Goal: Transaction & Acquisition: Purchase product/service

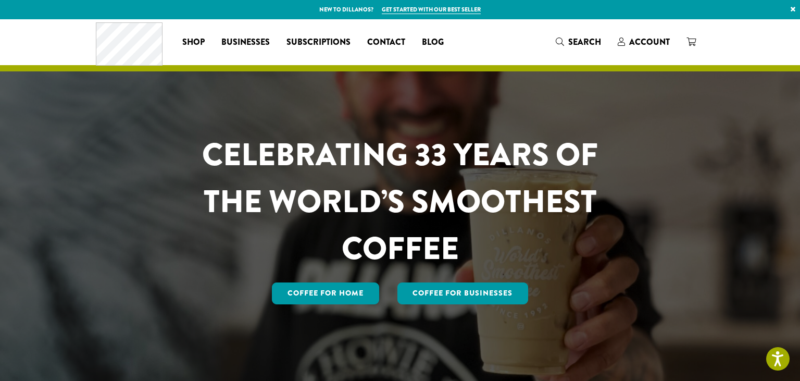
click at [787, 182] on div at bounding box center [400, 201] width 800 height 364
click at [630, 40] on span "Account" at bounding box center [649, 42] width 41 height 12
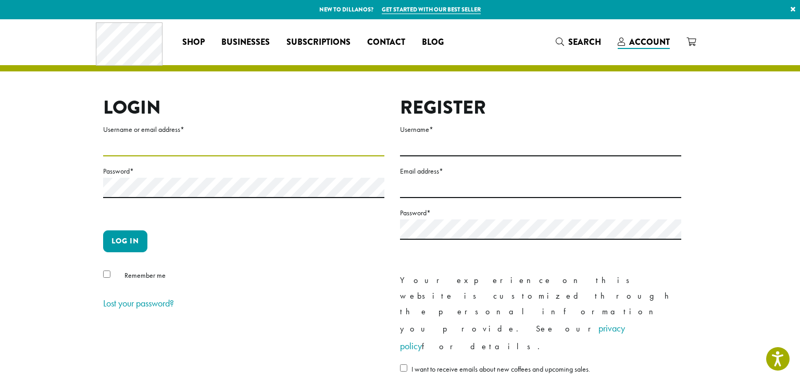
click at [253, 136] on input "Username or email address *" at bounding box center [243, 146] width 281 height 20
type input "**********"
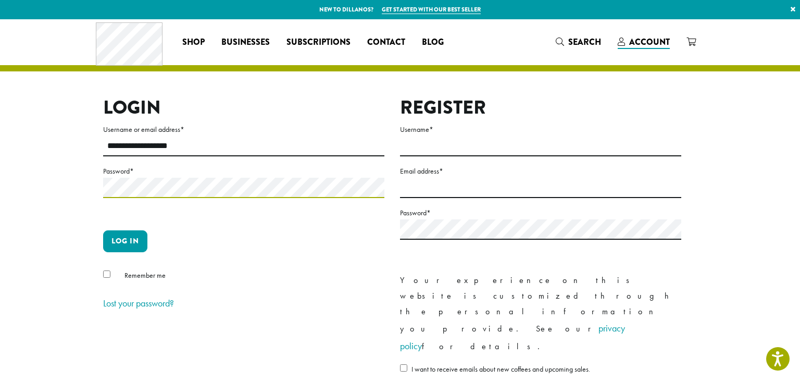
click at [103, 230] on button "Log in" at bounding box center [125, 241] width 44 height 22
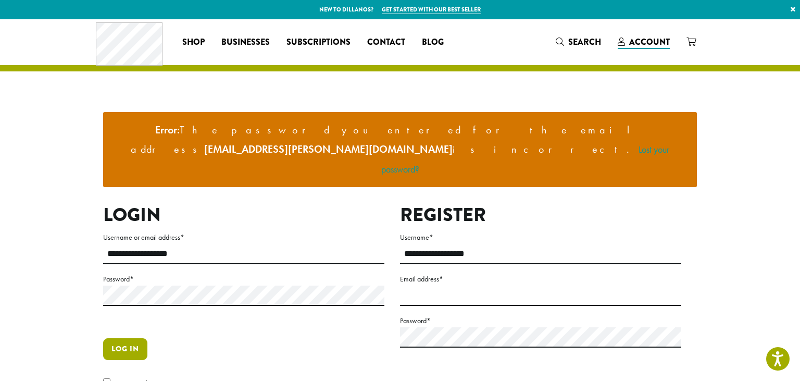
click at [121, 338] on button "Log in" at bounding box center [125, 349] width 44 height 22
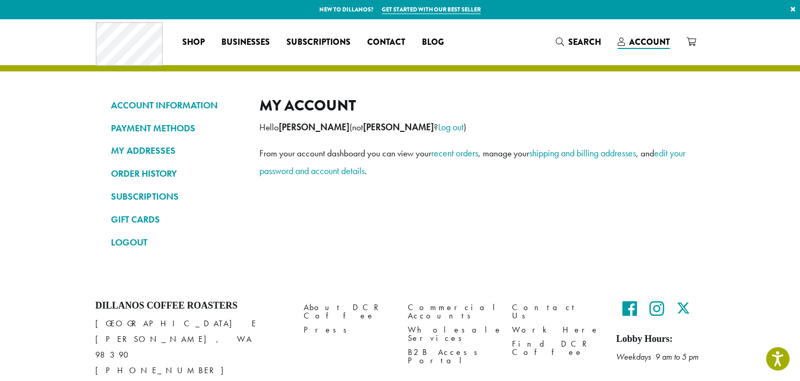
drag, startPoint x: 314, startPoint y: 114, endPoint x: 187, endPoint y: 141, distance: 129.9
click at [187, 141] on div "ACCOUNT INFORMATION PAYMENT METHODS MY ADDRESSES ORDER HISTORY SUBSCRIPTIONS GI…" at bounding box center [400, 177] width 594 height 163
click at [171, 174] on link "ORDER HISTORY" at bounding box center [177, 174] width 133 height 18
click at [203, 187] on ul "ACCOUNT INFORMATION PAYMENT METHODS MY ADDRESSES ORDER HISTORY SUBSCRIPTIONS GI…" at bounding box center [177, 173] width 133 height 155
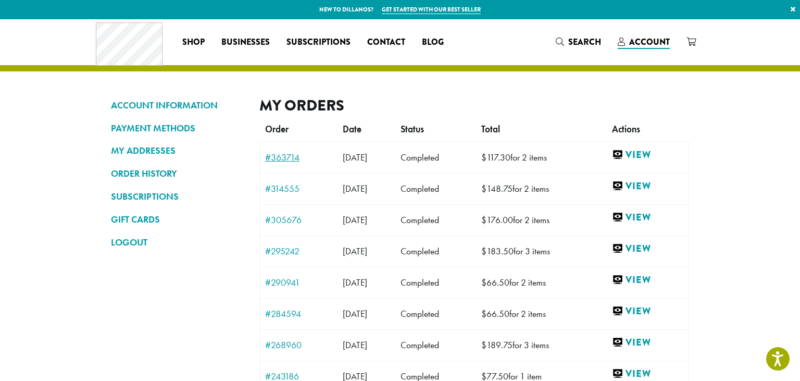
click at [288, 157] on link "#363714" at bounding box center [298, 157] width 67 height 9
click at [571, 46] on span "Search" at bounding box center [584, 42] width 33 height 12
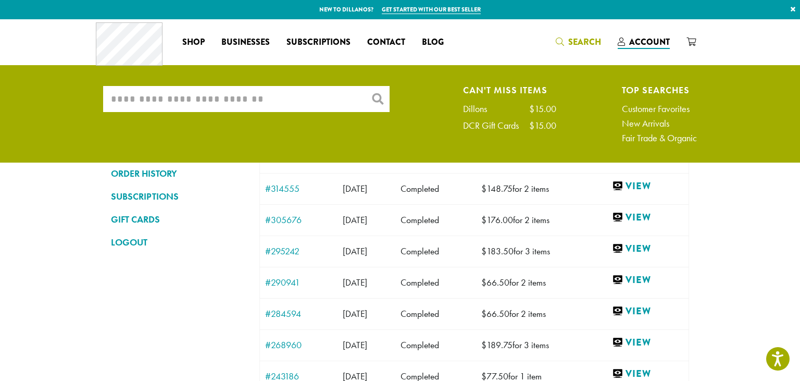
click at [332, 96] on input "What are you searching for?" at bounding box center [246, 99] width 287 height 26
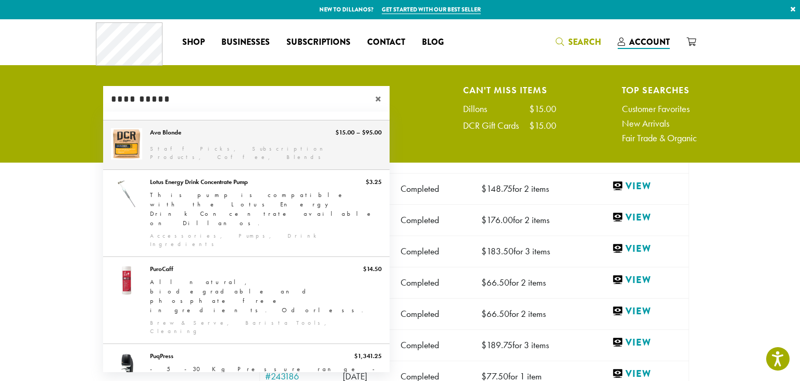
type input "**********"
click at [151, 134] on link "Ava Blonde" at bounding box center [246, 144] width 287 height 49
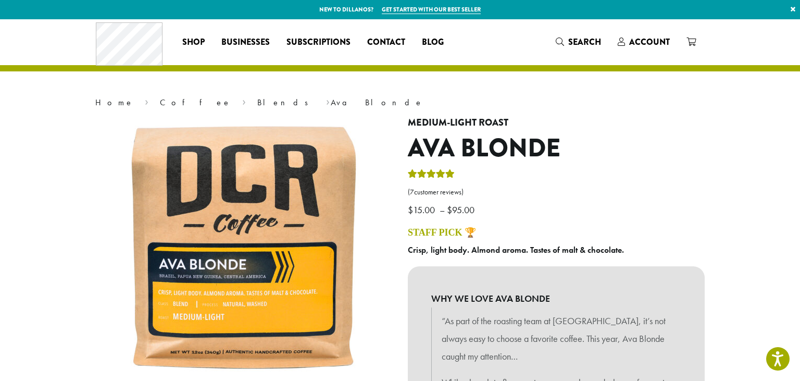
scroll to position [363, 0]
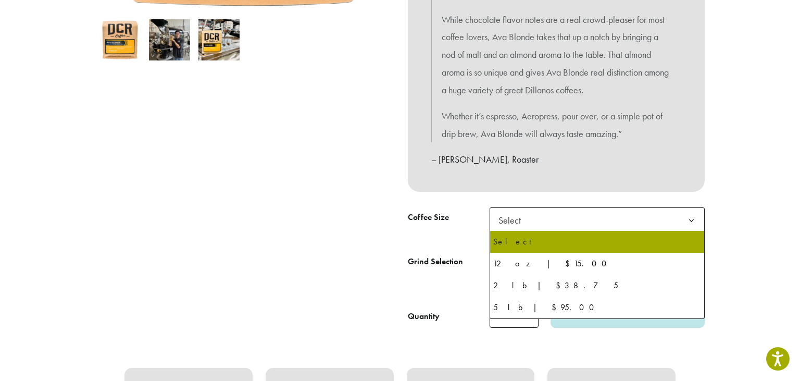
click at [668, 223] on span "Select" at bounding box center [597, 220] width 215 height 26
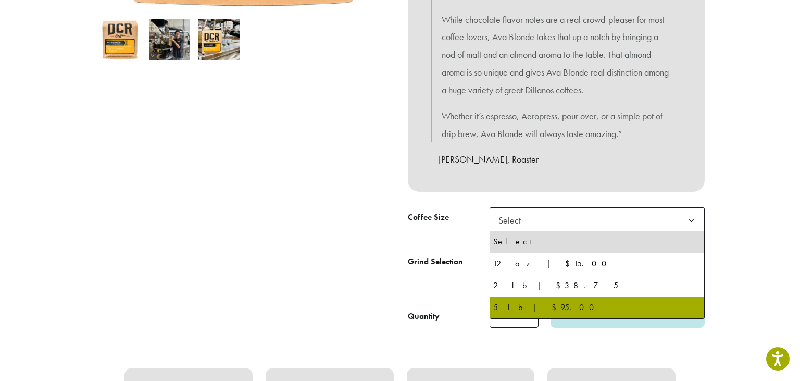
select select "**********"
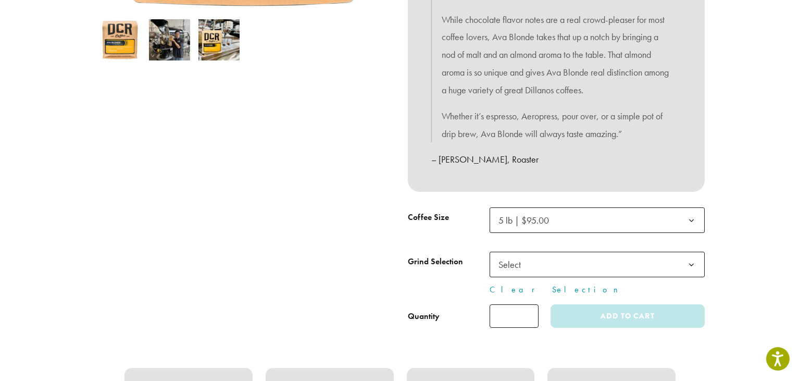
click at [637, 279] on td "**********" at bounding box center [597, 274] width 215 height 44
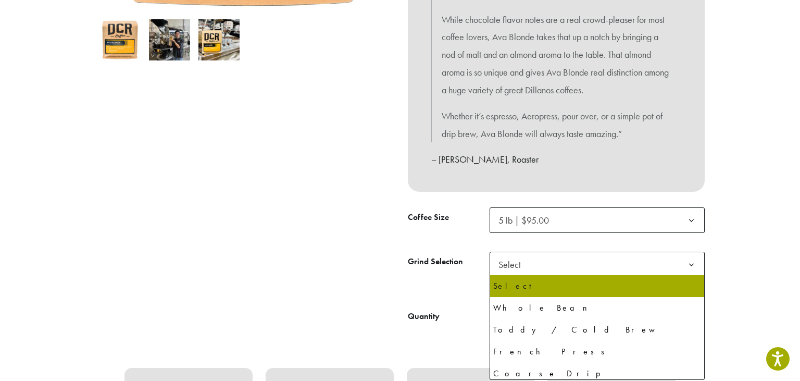
click at [636, 274] on span "Select" at bounding box center [597, 265] width 215 height 26
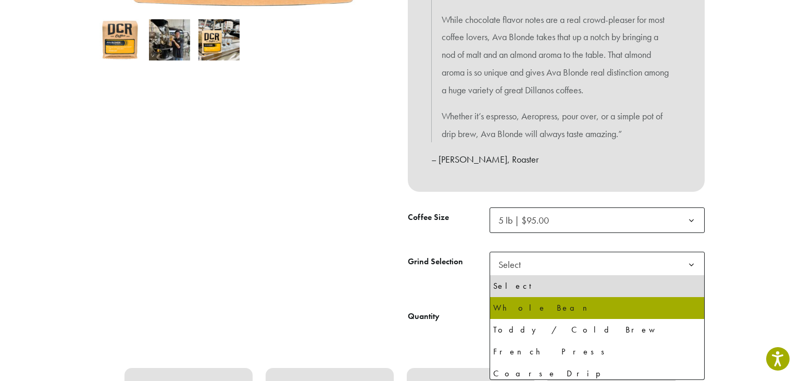
select select "**********"
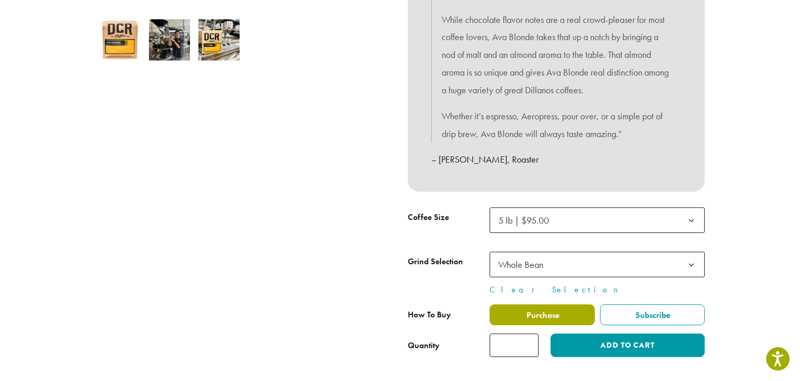
click at [562, 312] on label "Purchase" at bounding box center [542, 314] width 105 height 21
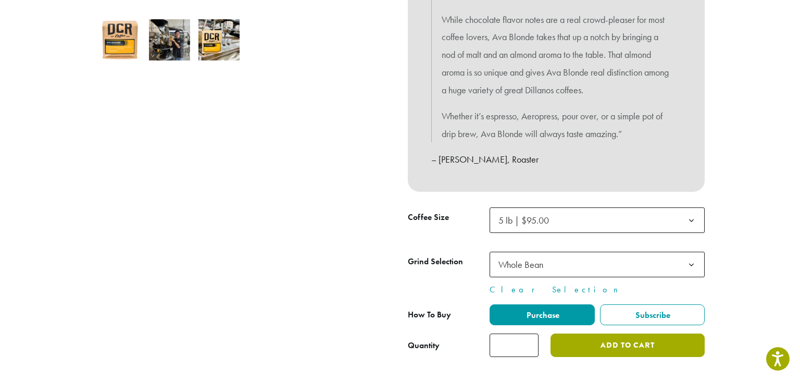
click at [582, 346] on button "Add to cart" at bounding box center [628, 344] width 154 height 23
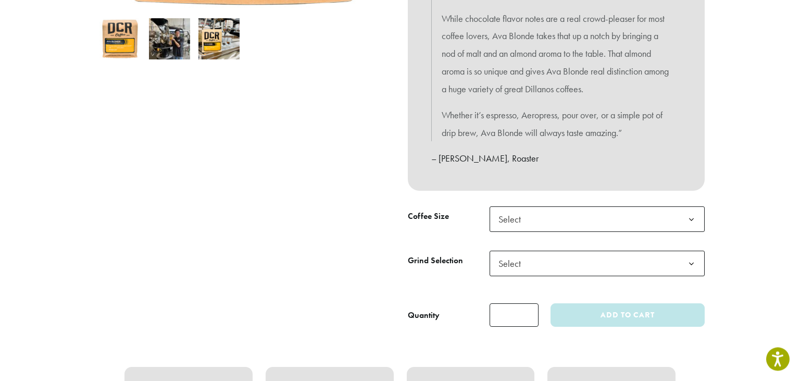
scroll to position [374, 0]
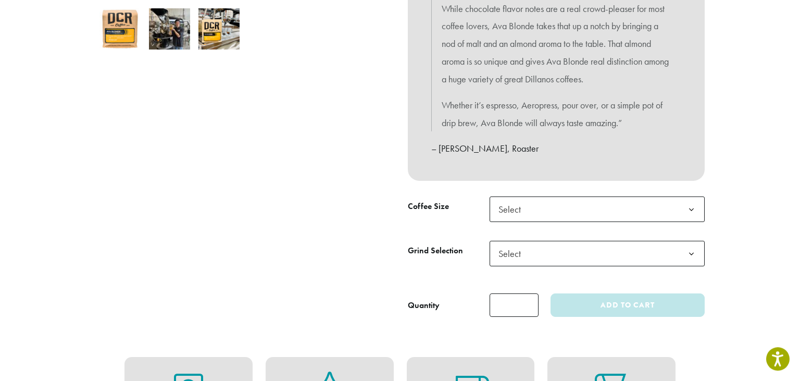
click at [673, 206] on span "Select" at bounding box center [597, 209] width 215 height 26
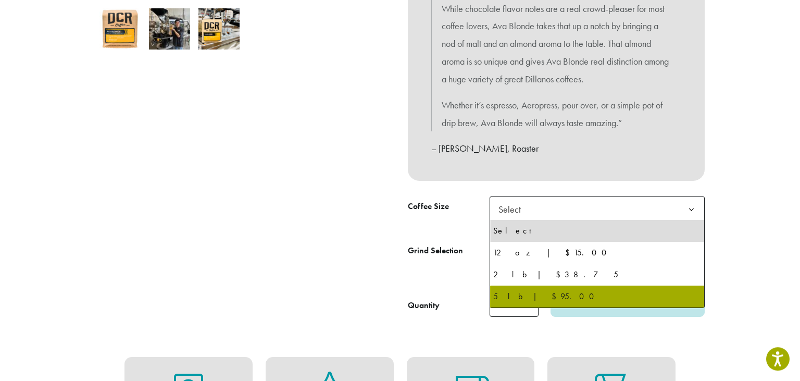
select select "**********"
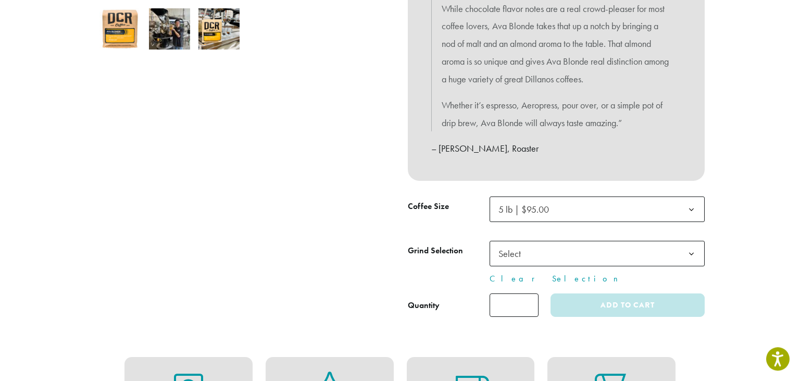
click at [626, 258] on span "Select" at bounding box center [597, 254] width 215 height 26
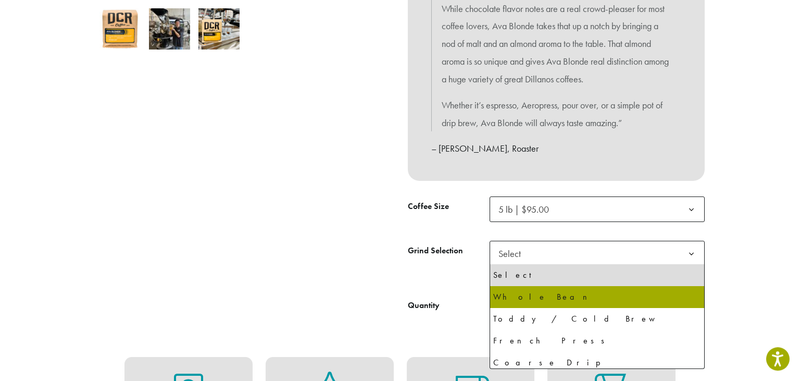
select select "**********"
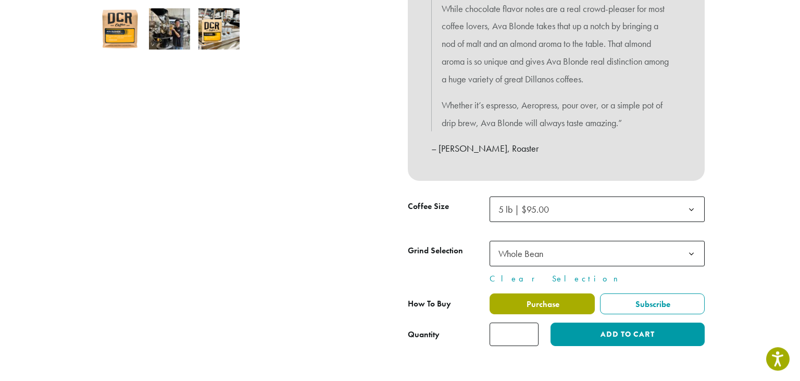
click at [560, 301] on label "Purchase" at bounding box center [542, 303] width 105 height 21
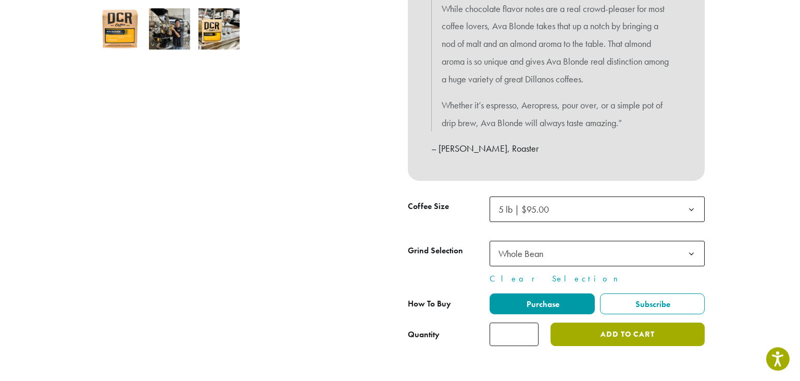
click at [583, 341] on button "Add to cart" at bounding box center [628, 333] width 154 height 23
click at [622, 328] on button "Add to cart" at bounding box center [628, 333] width 154 height 23
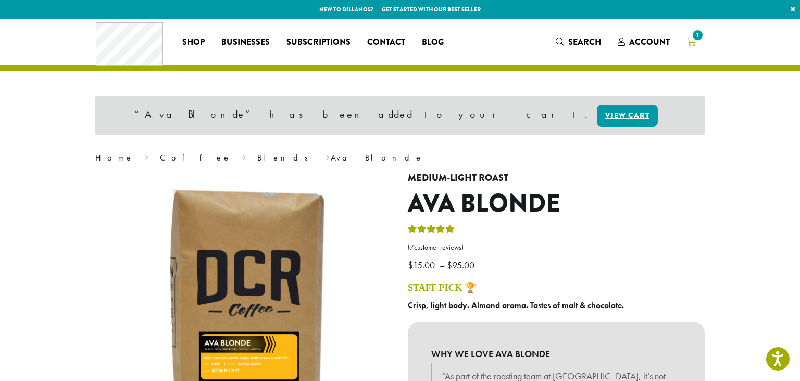
click at [704, 36] on span "1" at bounding box center [698, 35] width 14 height 14
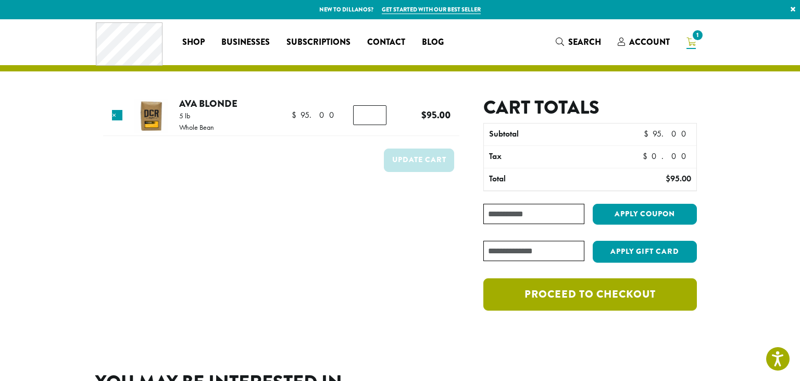
click at [647, 293] on link "Proceed to checkout" at bounding box center [590, 294] width 214 height 32
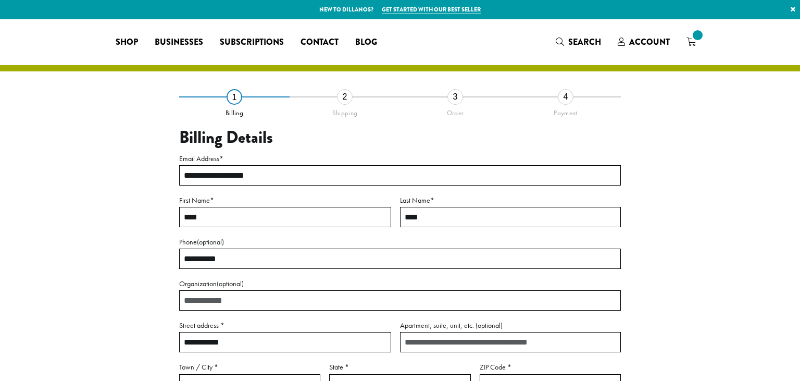
select select "**"
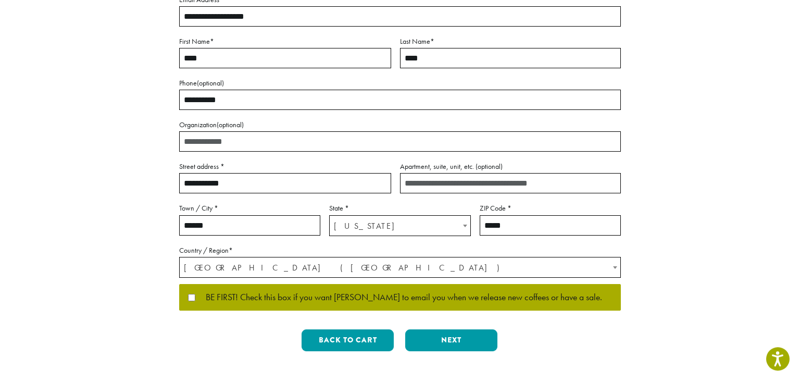
scroll to position [160, 0]
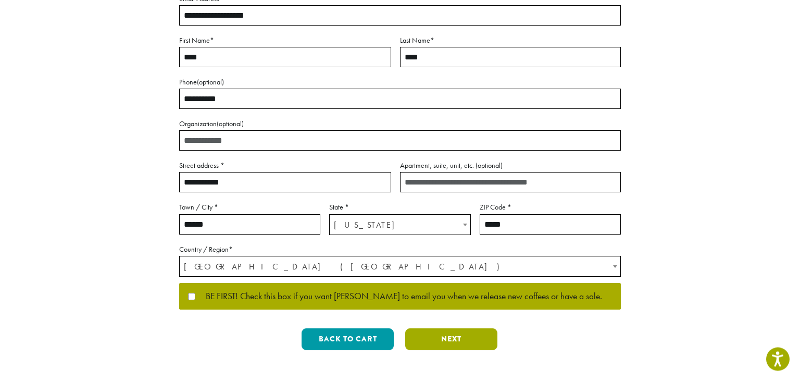
click at [450, 343] on button "Next" at bounding box center [451, 339] width 92 height 22
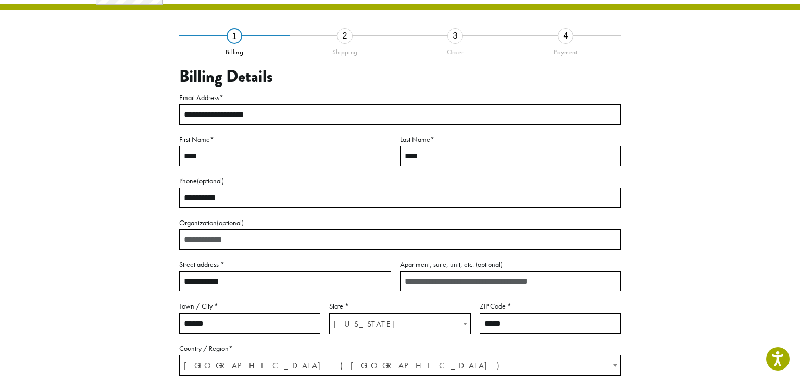
scroll to position [58, 0]
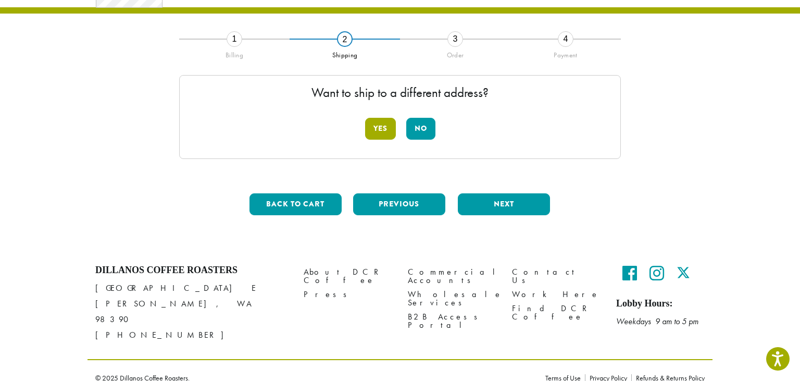
click at [380, 122] on button "Yes" at bounding box center [380, 129] width 31 height 22
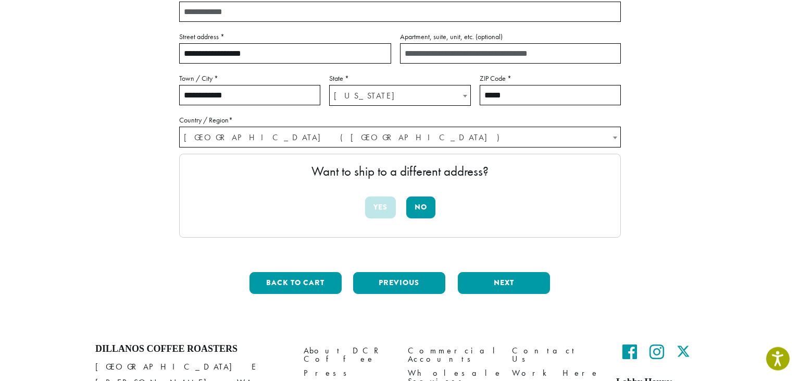
scroll to position [229, 0]
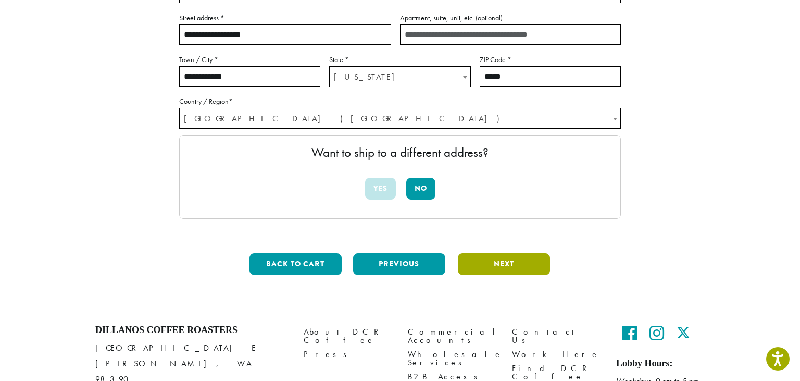
click at [491, 266] on button "Next" at bounding box center [504, 264] width 92 height 22
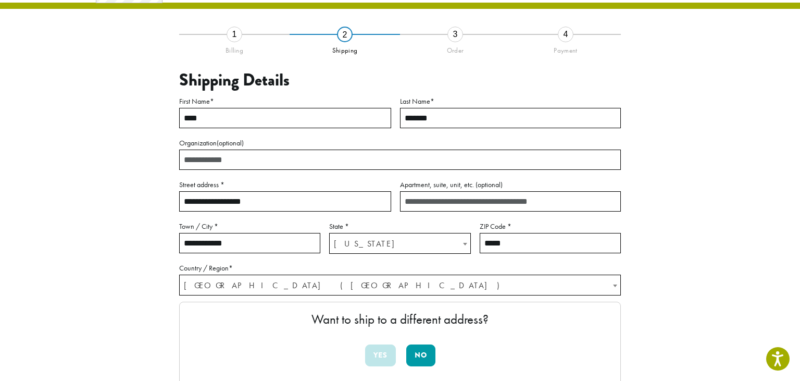
scroll to position [59, 0]
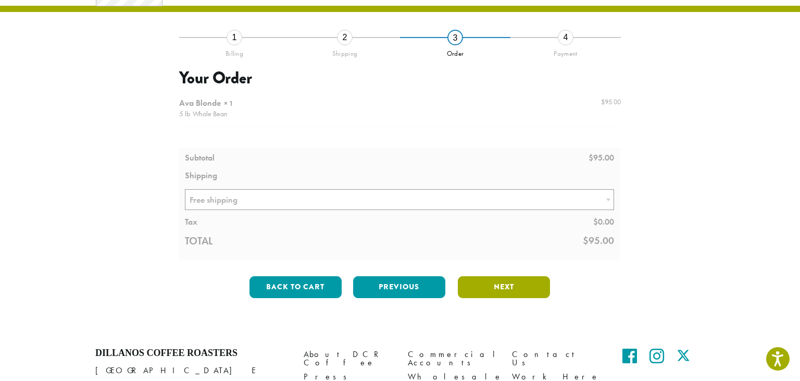
click at [493, 283] on button "Next" at bounding box center [504, 287] width 92 height 22
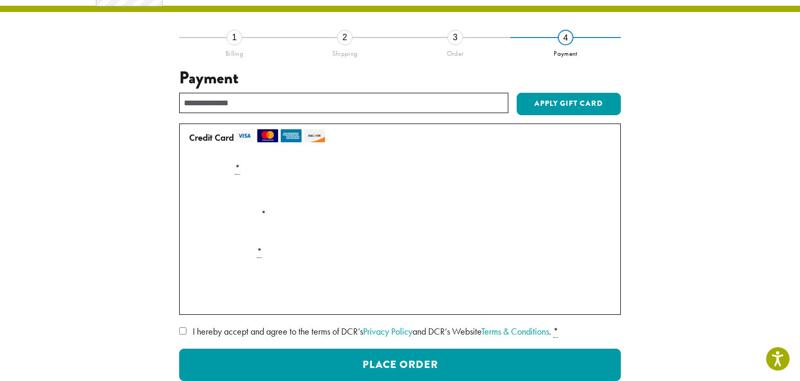
click at [188, 194] on div "Payment Info" at bounding box center [400, 191] width 430 height 29
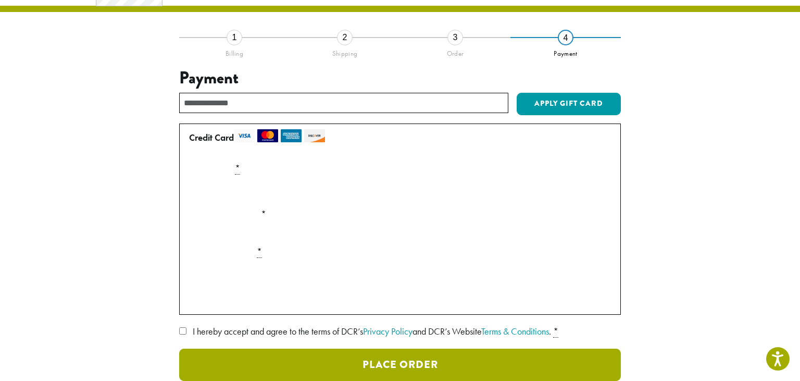
click at [282, 360] on button "Place Order" at bounding box center [400, 365] width 442 height 32
